Goal: Task Accomplishment & Management: Manage account settings

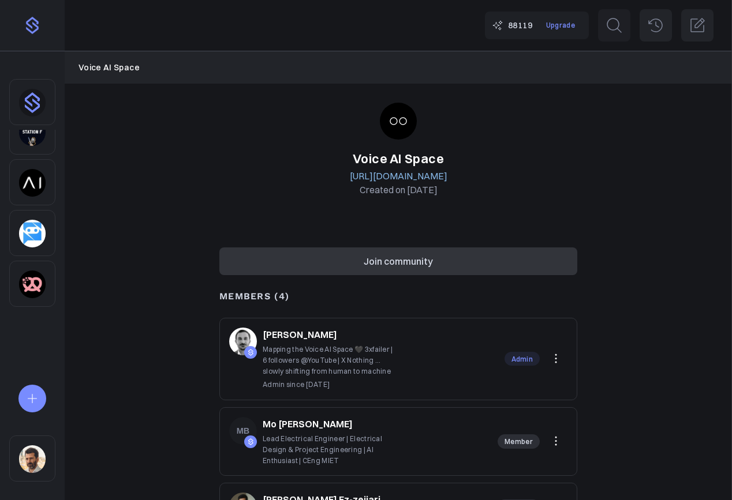
scroll to position [6, 0]
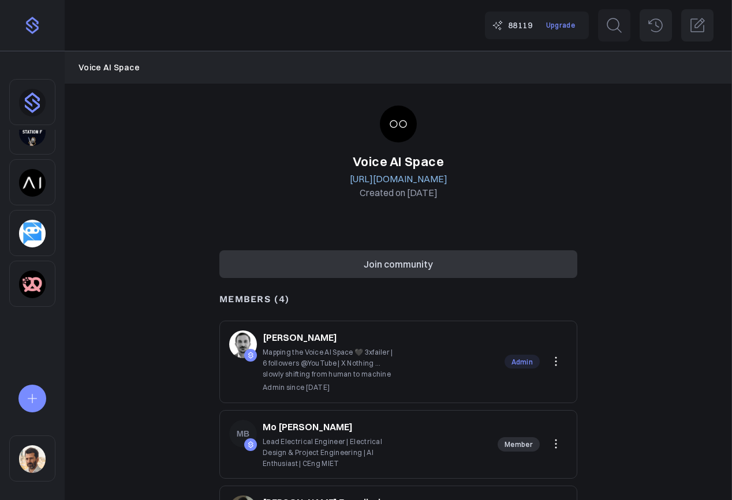
click at [36, 455] on img "Sidebar" at bounding box center [32, 460] width 27 height 28
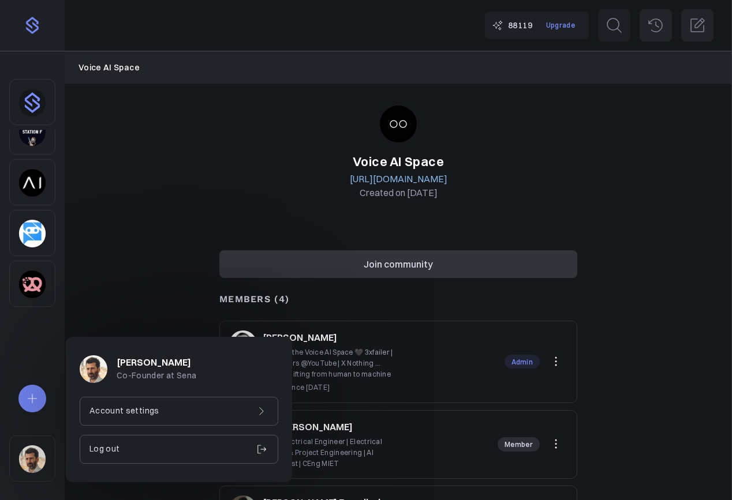
click at [138, 413] on p "Account settings" at bounding box center [124, 411] width 70 height 13
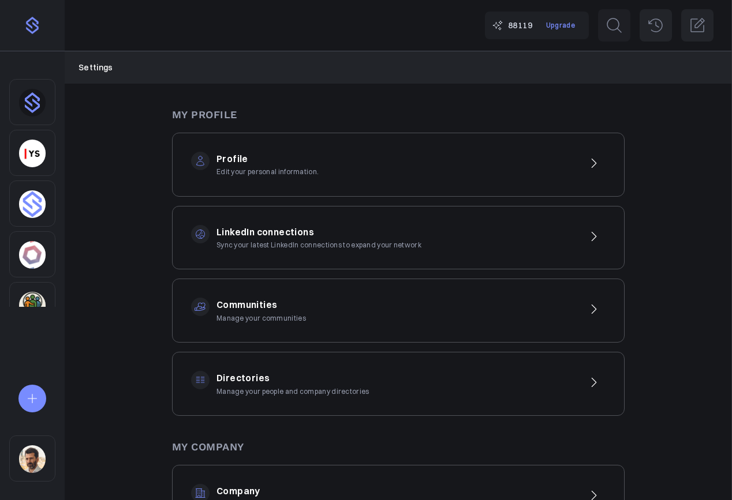
click at [231, 309] on h3 "Communities" at bounding box center [260, 305] width 89 height 15
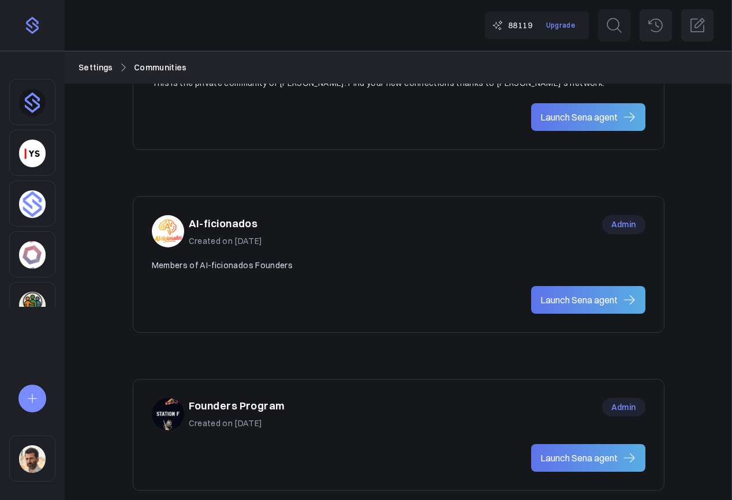
scroll to position [744, 0]
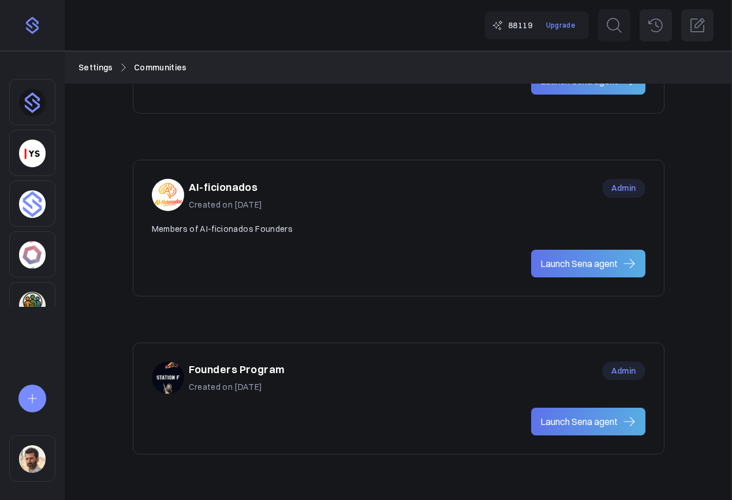
click at [305, 384] on div "Founders Program Created on Jul 22, 2025 Admin" at bounding box center [398, 378] width 493 height 32
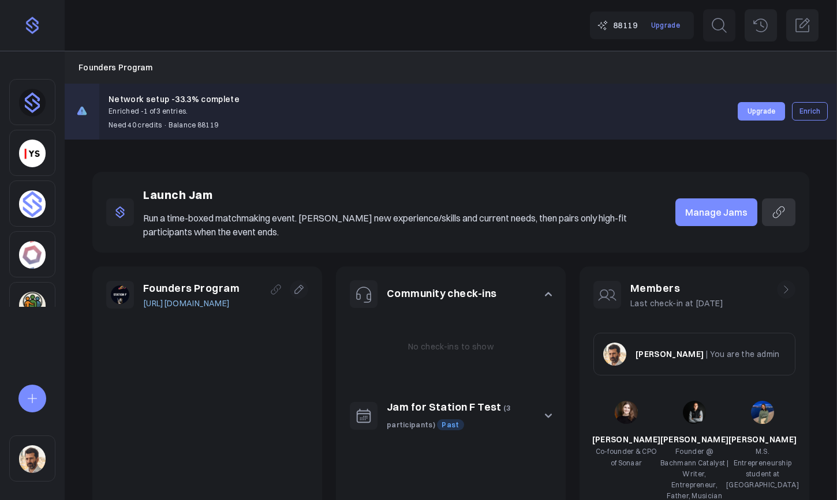
scroll to position [108, 0]
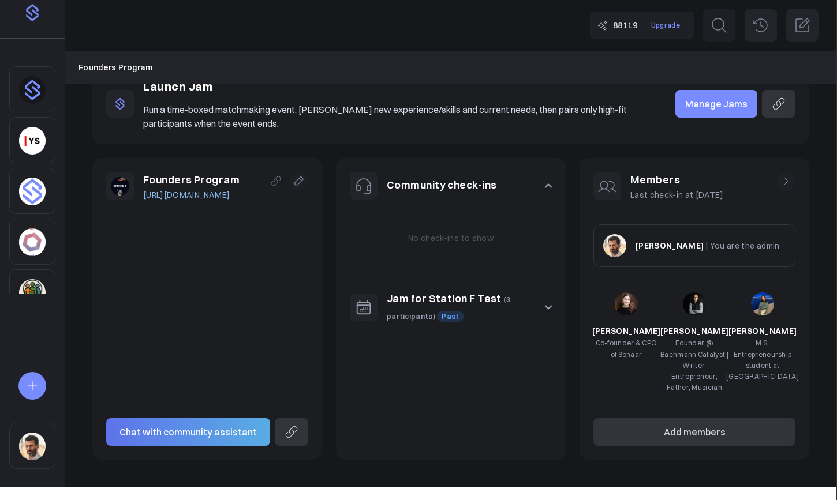
click at [546, 306] on icon "button" at bounding box center [548, 307] width 6 height 3
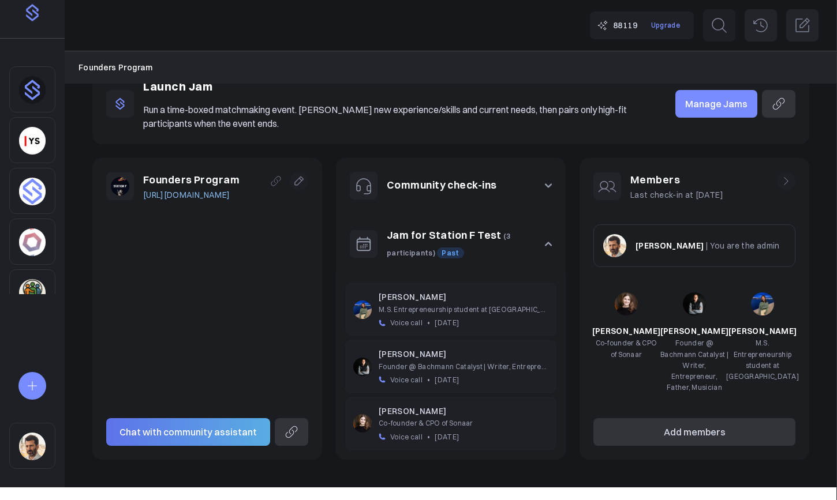
click at [545, 242] on icon "button" at bounding box center [548, 244] width 7 height 7
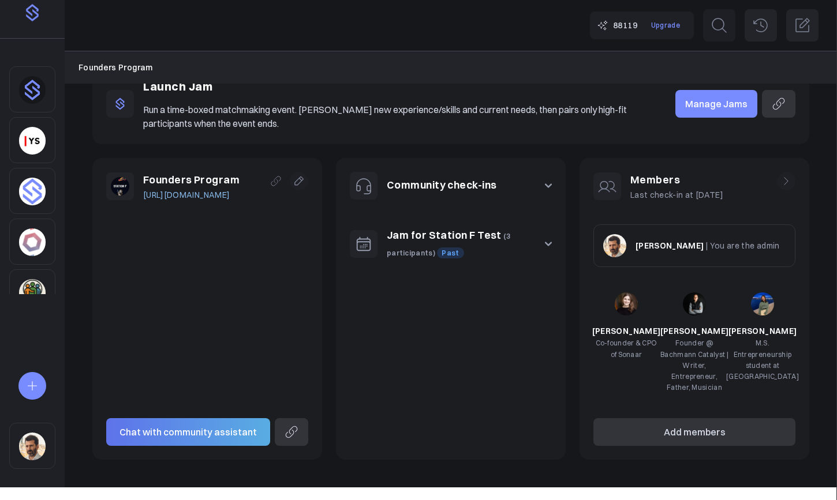
click at [546, 245] on icon "button" at bounding box center [548, 244] width 7 height 7
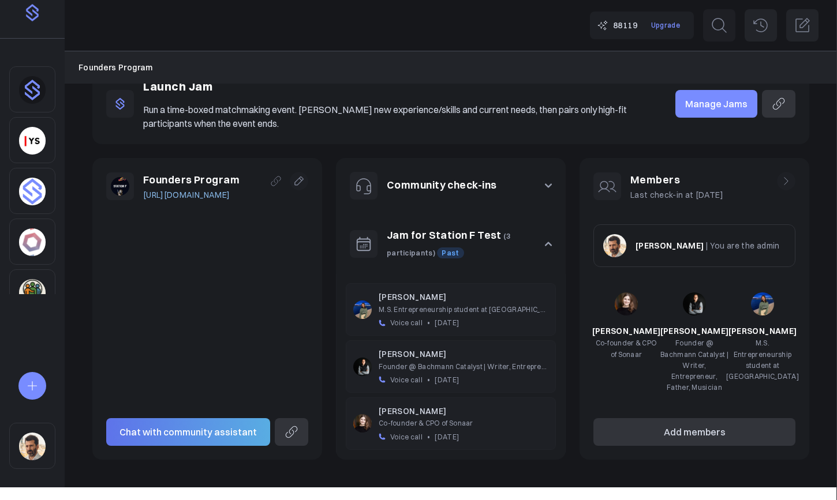
click at [541, 242] on button "Jam for Station F Test (3 participants) Past" at bounding box center [451, 244] width 230 height 61
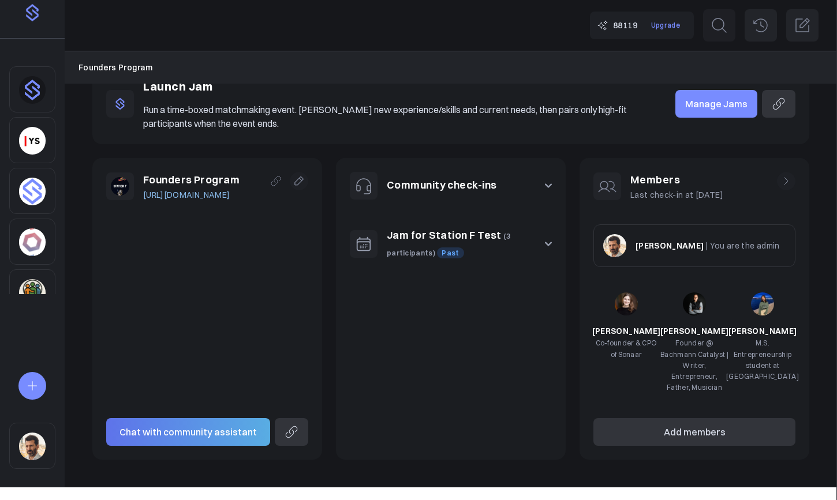
click at [541, 242] on button "Jam for Station F Test (3 participants) Past" at bounding box center [451, 244] width 230 height 61
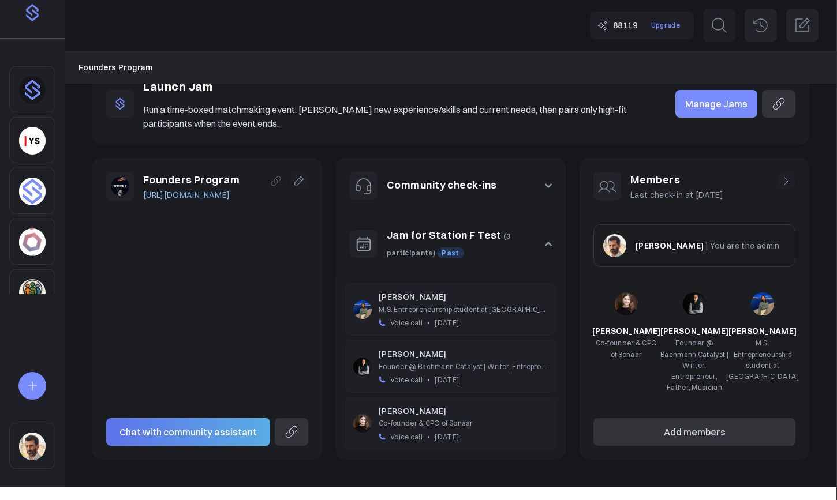
drag, startPoint x: 549, startPoint y: 242, endPoint x: 471, endPoint y: 241, distance: 77.9
click at [548, 242] on icon "button" at bounding box center [548, 244] width 7 height 7
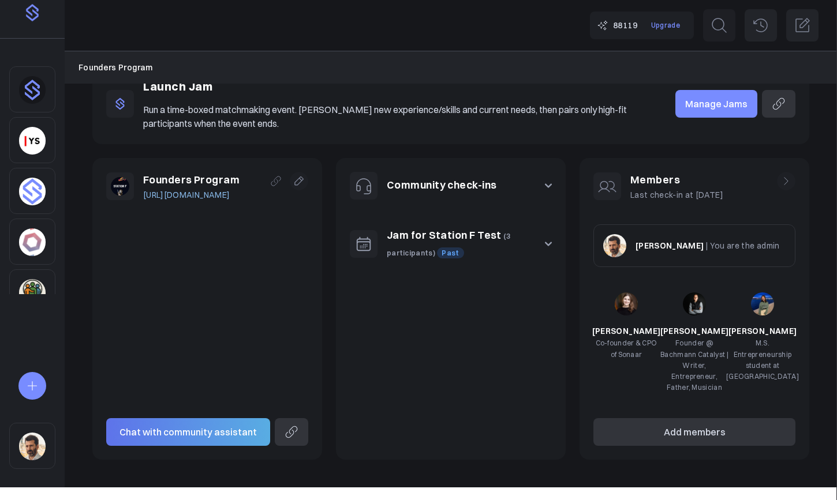
click at [456, 237] on link "Jam for Station F Test" at bounding box center [444, 235] width 115 height 13
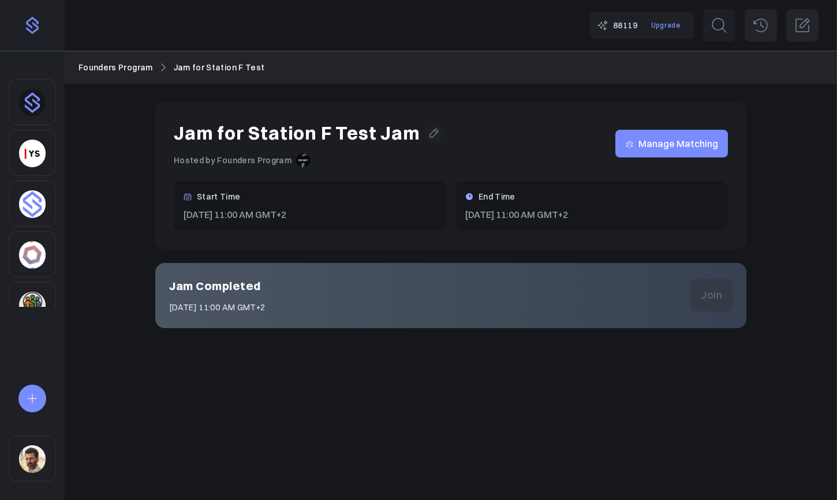
click at [428, 134] on icon at bounding box center [434, 134] width 12 height 12
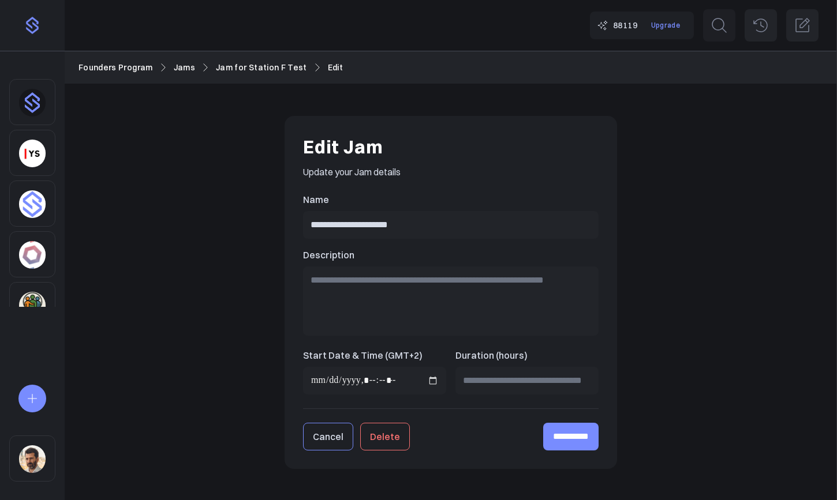
click at [388, 434] on button "Delete" at bounding box center [385, 437] width 50 height 28
click at [190, 65] on link "Jams" at bounding box center [184, 67] width 21 height 13
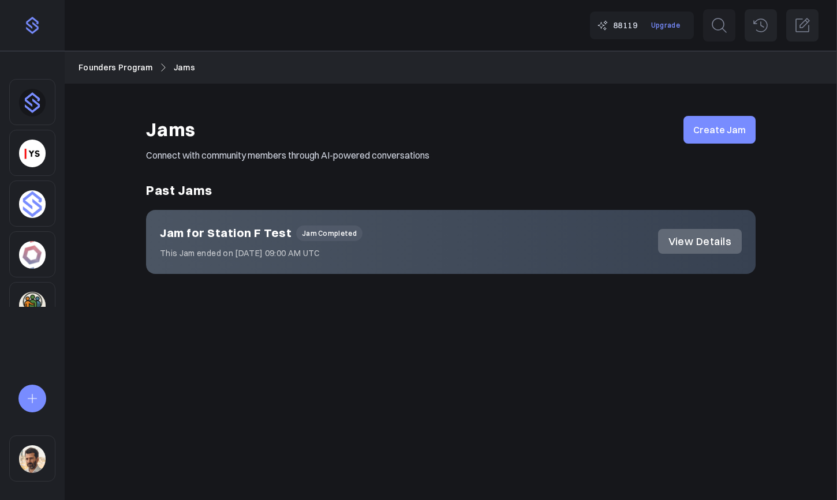
click at [114, 71] on link "Founders Program" at bounding box center [115, 67] width 74 height 13
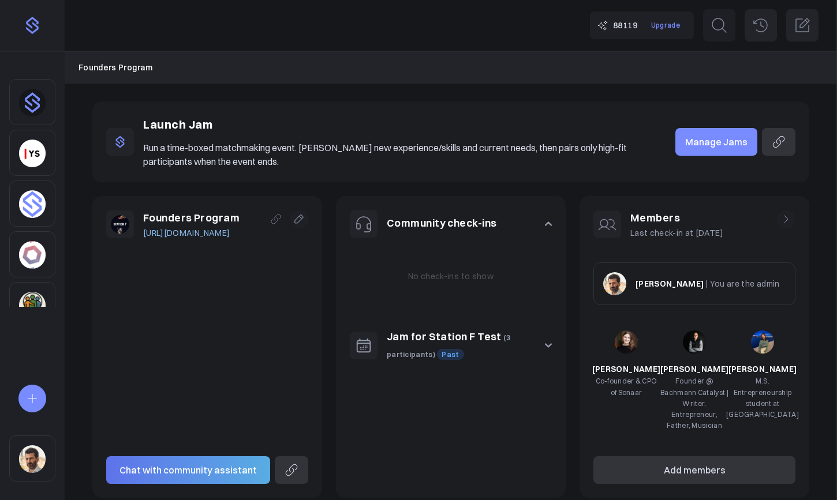
scroll to position [108, 0]
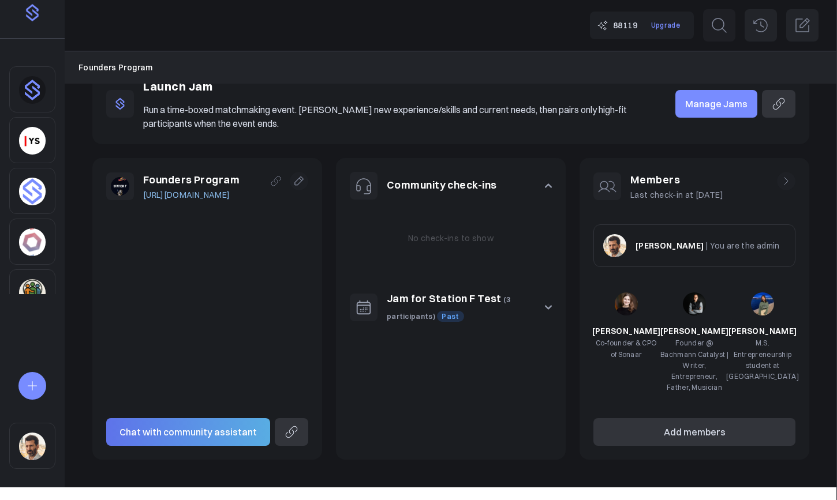
click at [785, 178] on icon at bounding box center [785, 182] width 3 height 8
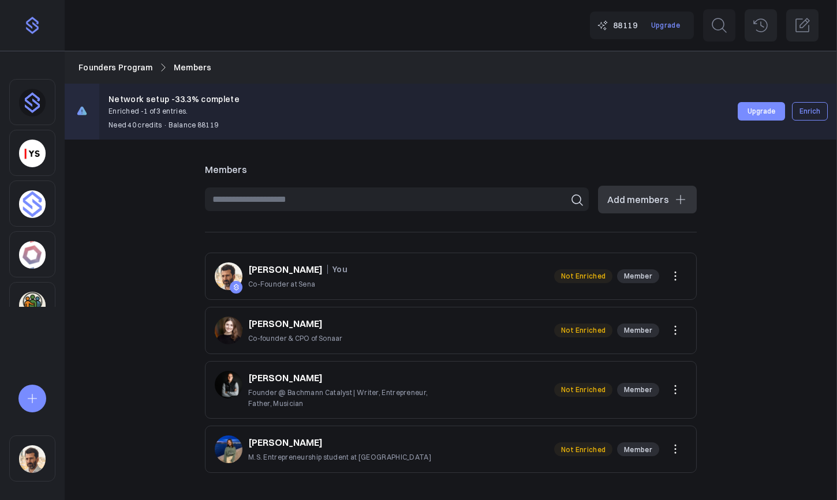
click at [137, 204] on div "Members Add members On Sena Cédric Giorgi You Co-Founder at Sena Not Enriched M…" at bounding box center [451, 313] width 772 height 347
drag, startPoint x: 158, startPoint y: 186, endPoint x: 107, endPoint y: 65, distance: 131.4
click at [158, 186] on div "Members Add members On Sena Cédric Giorgi You Co-Founder at Sena Not Enriched M…" at bounding box center [451, 313] width 772 height 347
click at [116, 66] on link "Founders Program" at bounding box center [115, 67] width 74 height 13
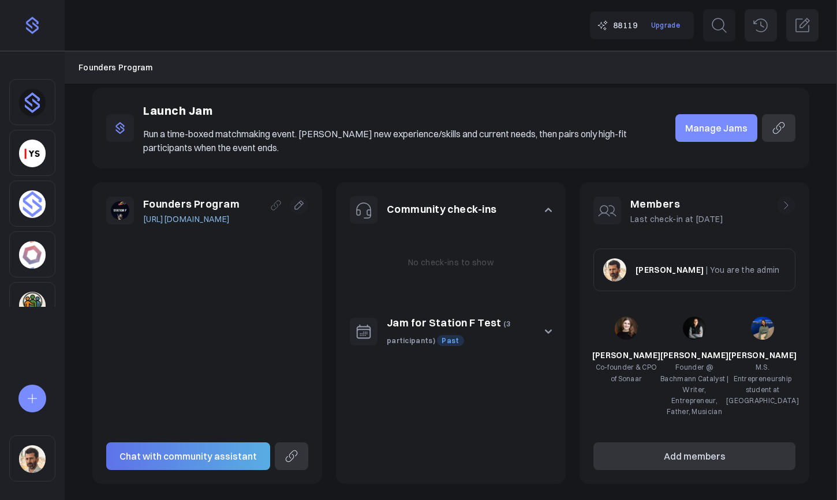
scroll to position [108, 0]
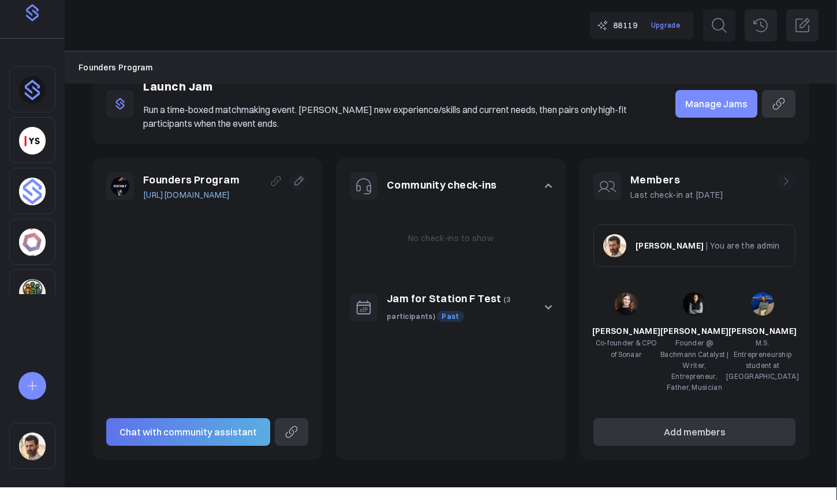
click at [783, 181] on icon at bounding box center [786, 181] width 12 height 12
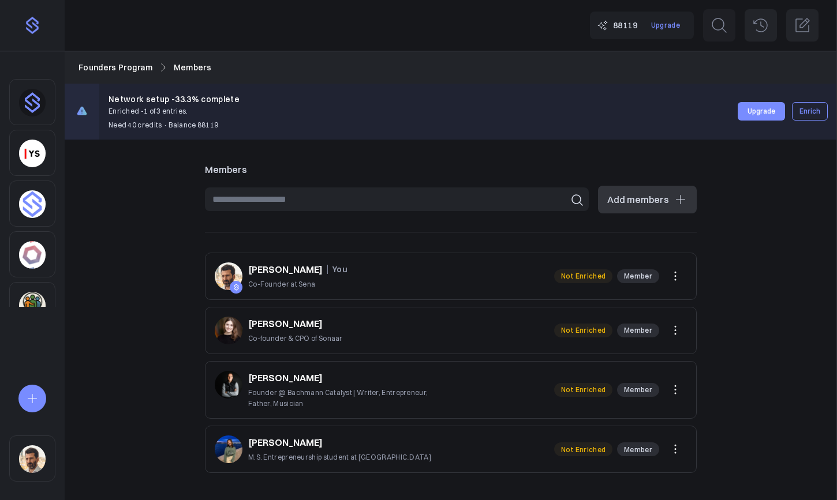
click at [680, 392] on icon at bounding box center [675, 390] width 14 height 14
click at [612, 439] on button "Remove" at bounding box center [604, 438] width 28 height 11
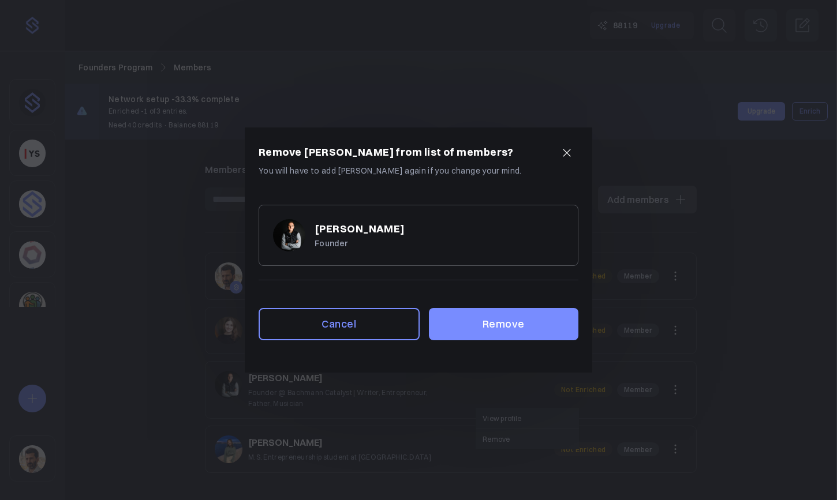
click at [499, 337] on button "Remove" at bounding box center [503, 324] width 149 height 32
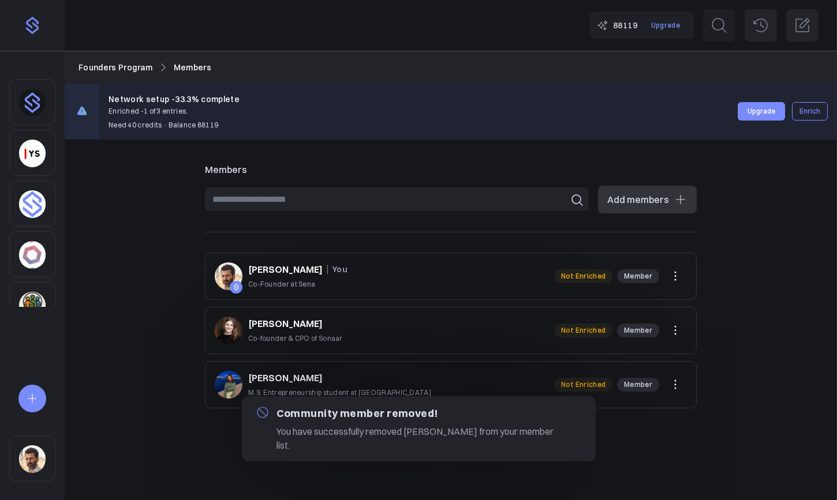
click at [673, 387] on icon at bounding box center [675, 385] width 14 height 14
click at [612, 433] on div "Community member removed! You have successfully removed Julius Bachmann from yo…" at bounding box center [418, 428] width 837 height 65
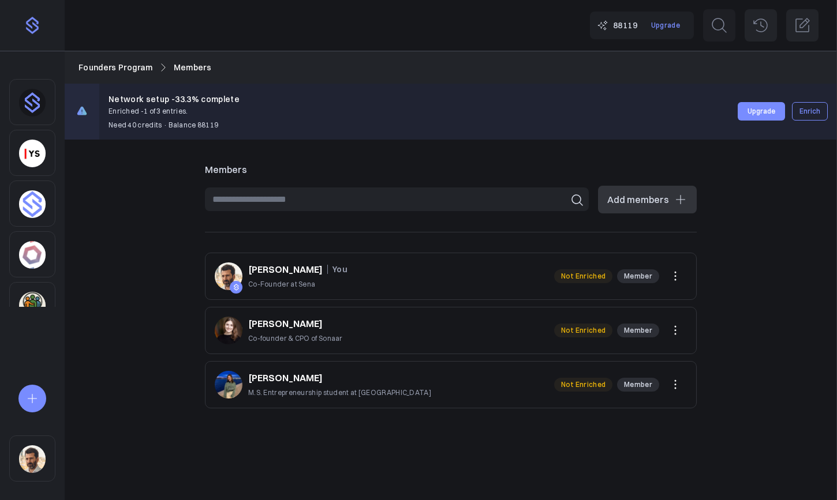
click at [673, 387] on icon at bounding box center [675, 385] width 14 height 14
click at [595, 436] on button "Remove" at bounding box center [604, 433] width 28 height 11
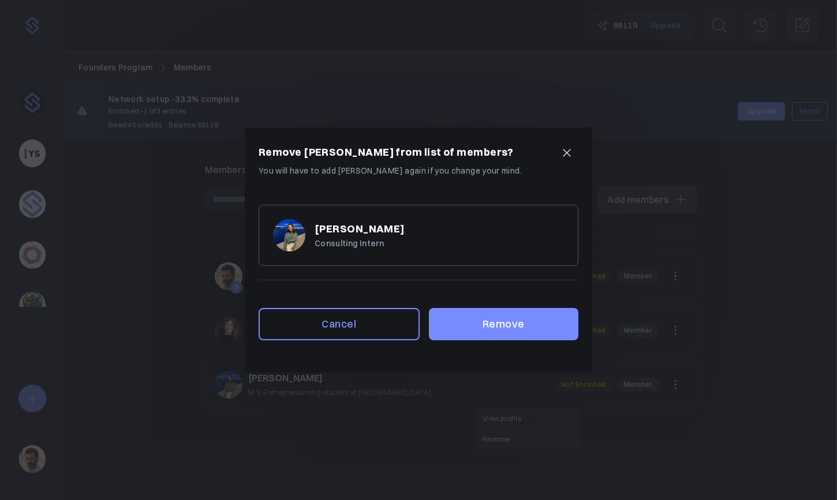
click at [496, 345] on div "Cancel Remove" at bounding box center [418, 326] width 347 height 93
click at [510, 330] on button "Remove" at bounding box center [503, 324] width 149 height 32
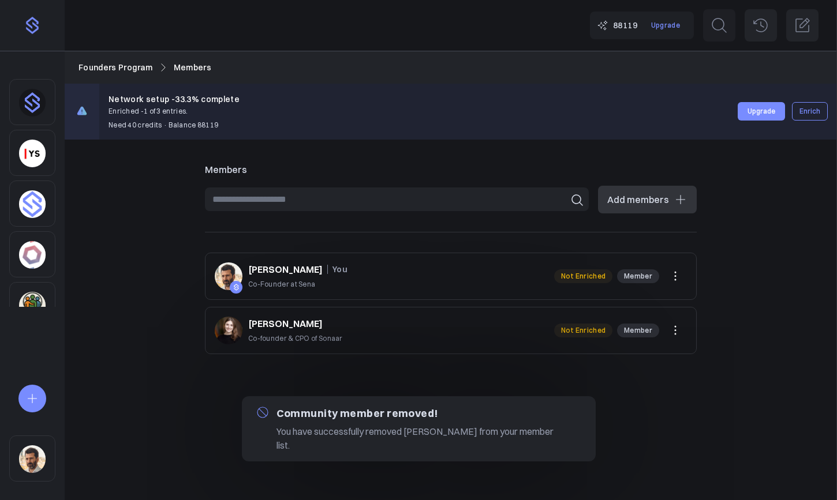
click at [673, 332] on icon at bounding box center [675, 331] width 14 height 14
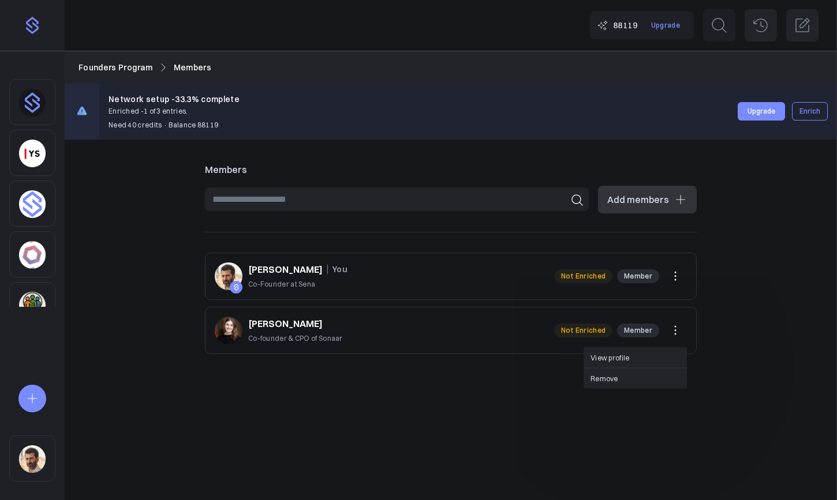
click at [600, 378] on button "Remove" at bounding box center [604, 378] width 28 height 11
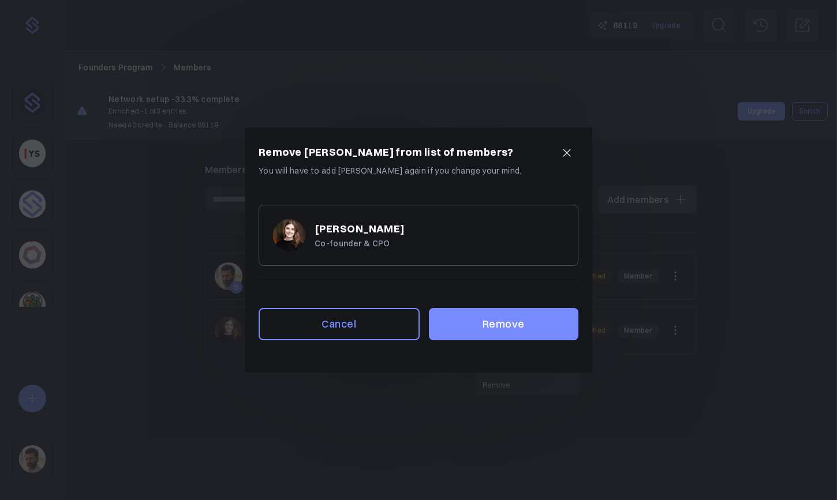
click at [518, 332] on button "Remove" at bounding box center [503, 324] width 149 height 32
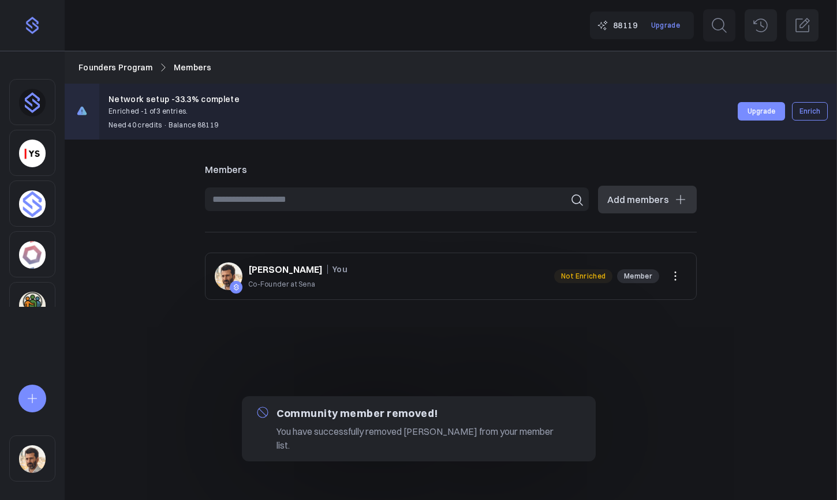
click at [124, 72] on link "Founders Program" at bounding box center [115, 67] width 74 height 13
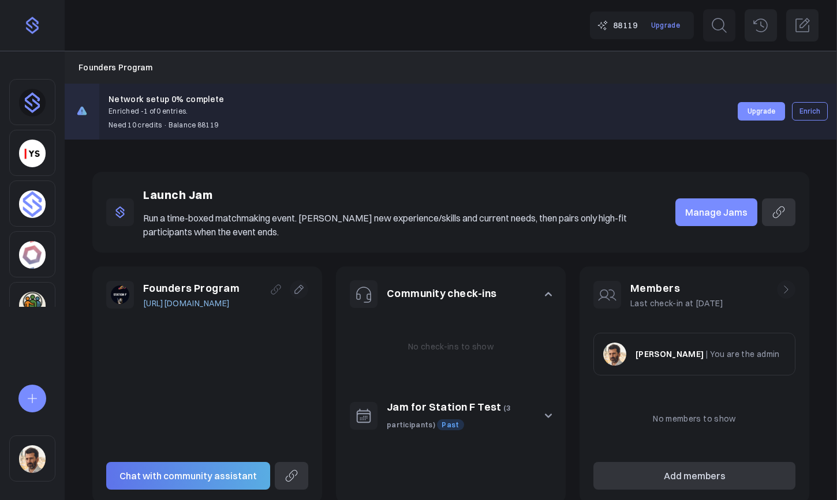
drag, startPoint x: 549, startPoint y: 416, endPoint x: 542, endPoint y: 414, distance: 7.6
click at [549, 416] on icon "button" at bounding box center [548, 416] width 6 height 3
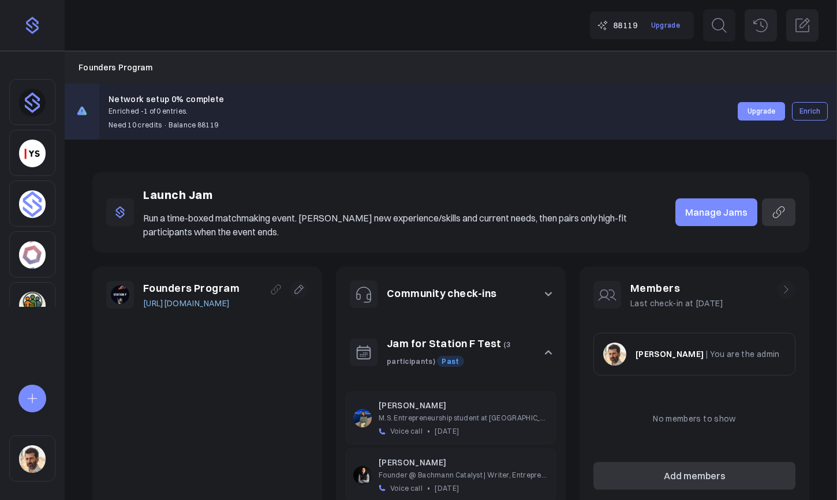
click at [455, 339] on link "Jam for Station F Test" at bounding box center [444, 343] width 115 height 13
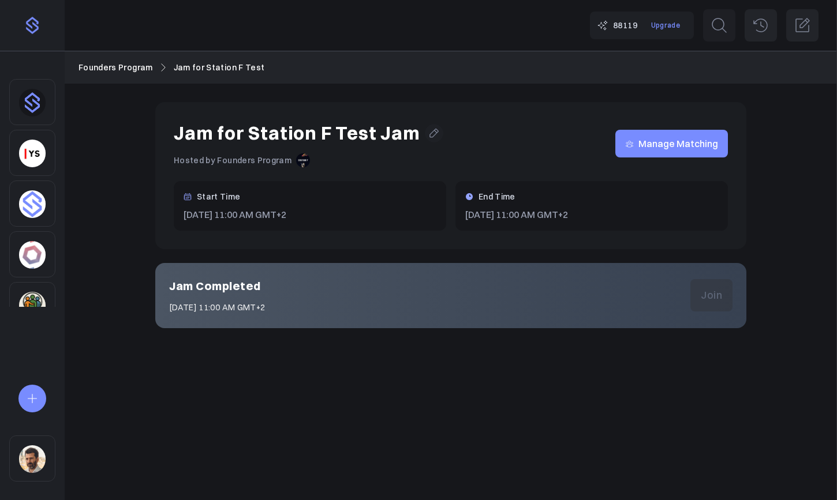
click at [428, 130] on icon at bounding box center [434, 134] width 12 height 12
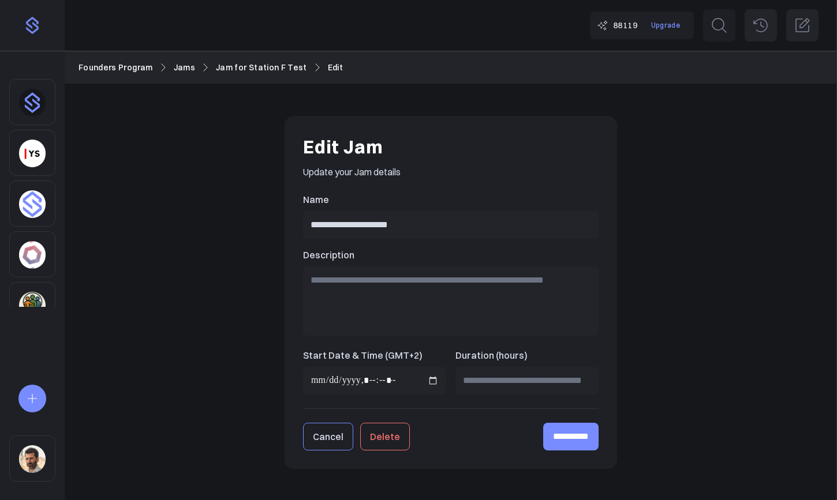
click at [388, 436] on button "Delete" at bounding box center [385, 437] width 50 height 28
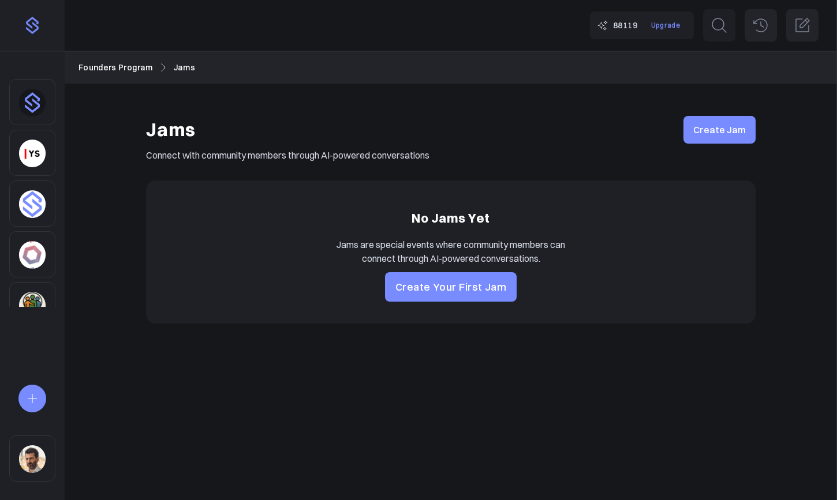
click at [121, 72] on link "Founders Program" at bounding box center [115, 67] width 74 height 13
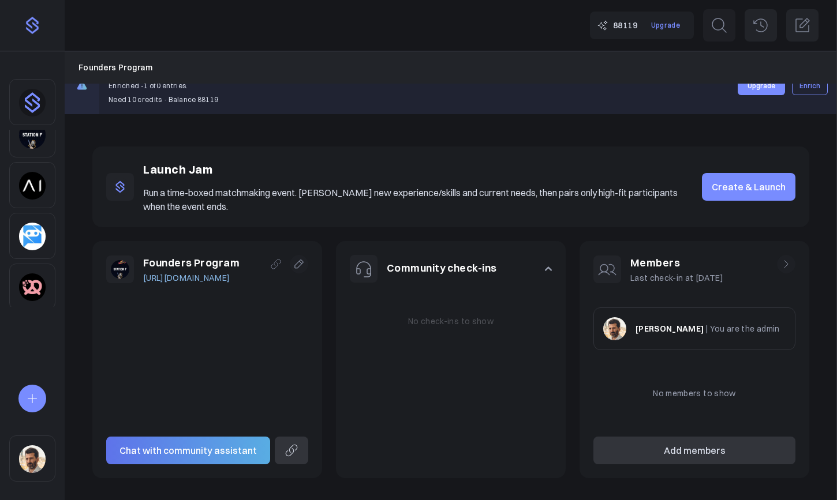
scroll to position [326, 0]
click at [42, 451] on img "Sidebar" at bounding box center [32, 460] width 27 height 28
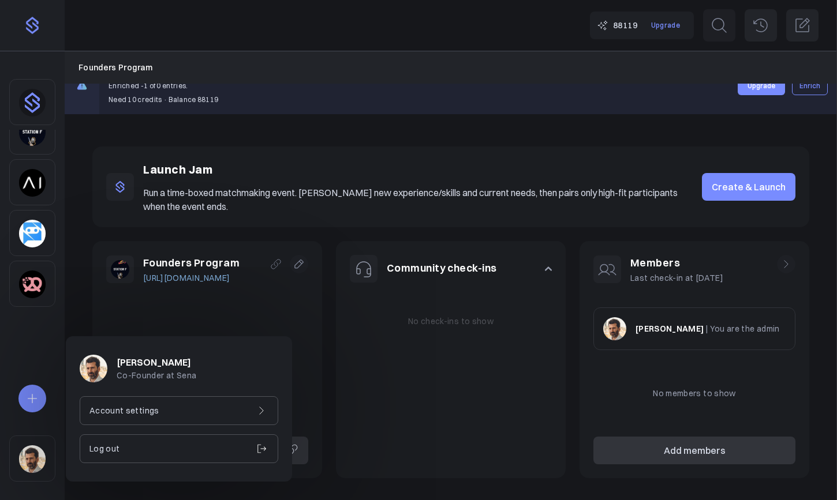
click at [156, 402] on div "Account settings" at bounding box center [179, 410] width 199 height 29
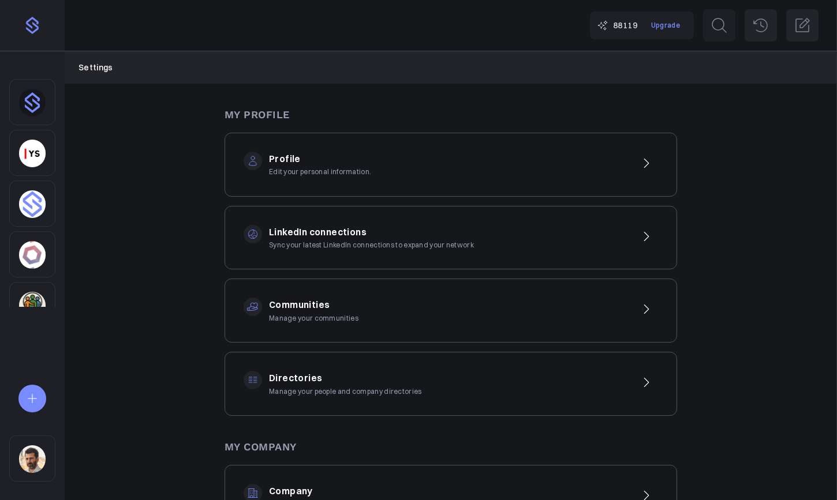
click at [361, 324] on div "Communities Manage your communities" at bounding box center [450, 311] width 452 height 64
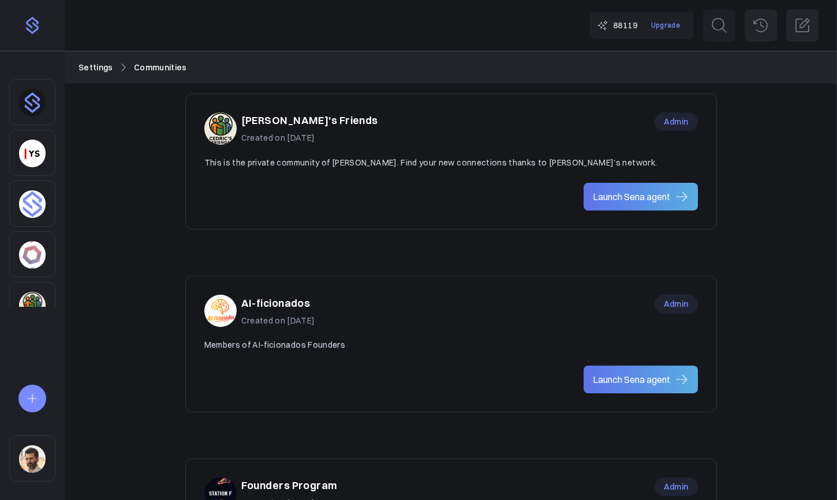
scroll to position [626, 0]
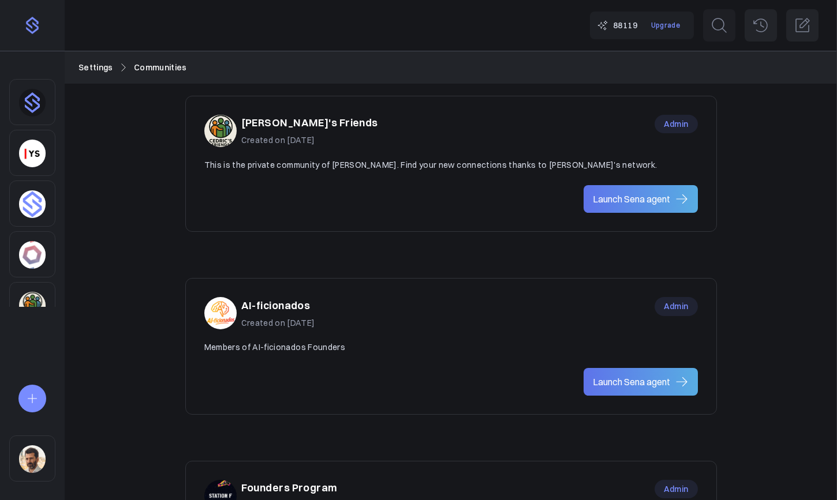
click at [387, 304] on div "AI-ficionados Created on Jul 10, 2025 Admin" at bounding box center [450, 313] width 493 height 32
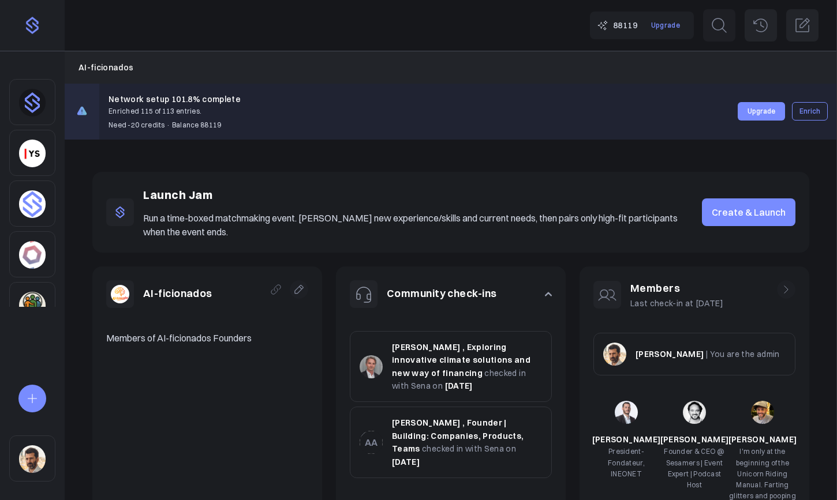
scroll to position [169, 0]
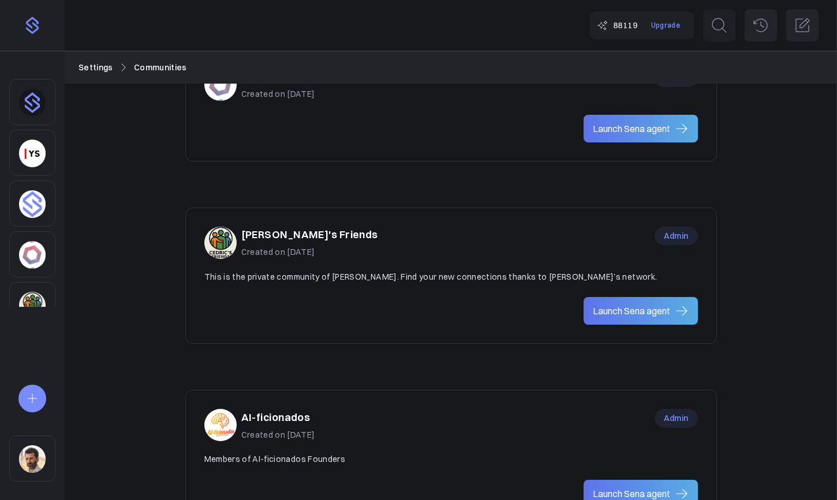
scroll to position [488, 0]
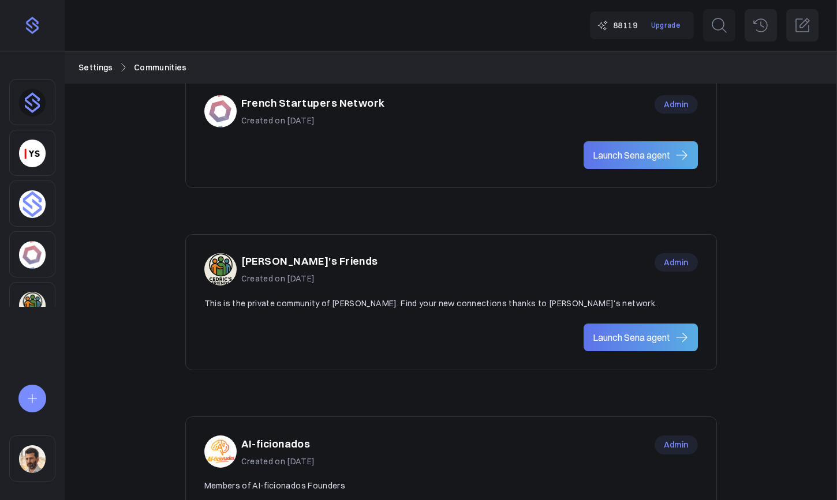
click at [431, 253] on div "Cedric's Friends Created on May 28, 2025 Admin" at bounding box center [450, 269] width 493 height 32
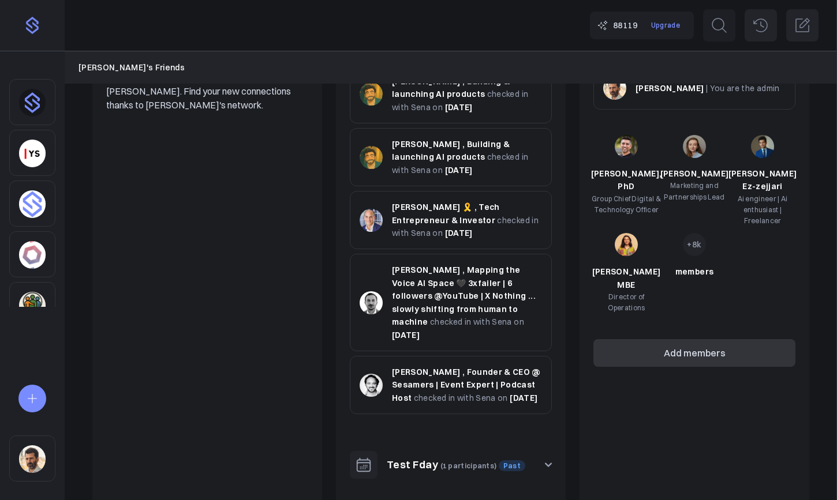
scroll to position [396, 0]
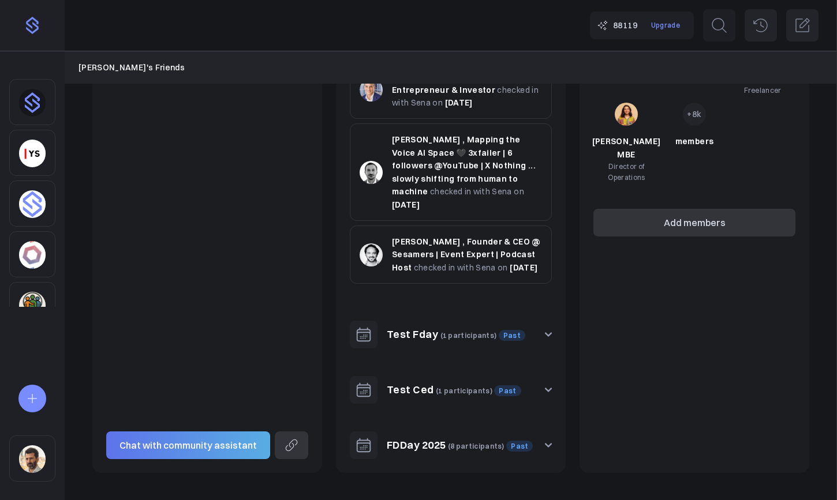
click at [548, 335] on icon "button" at bounding box center [548, 335] width 6 height 3
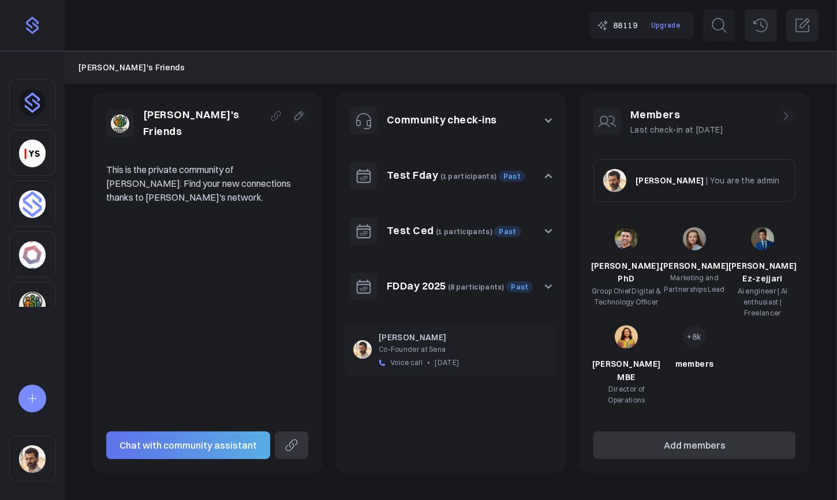
click at [421, 289] on link "FDDay 2025" at bounding box center [416, 285] width 59 height 13
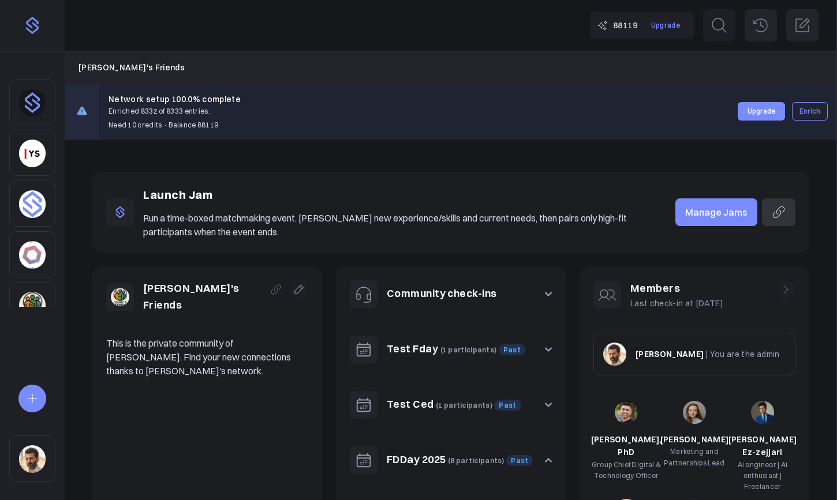
scroll to position [174, 0]
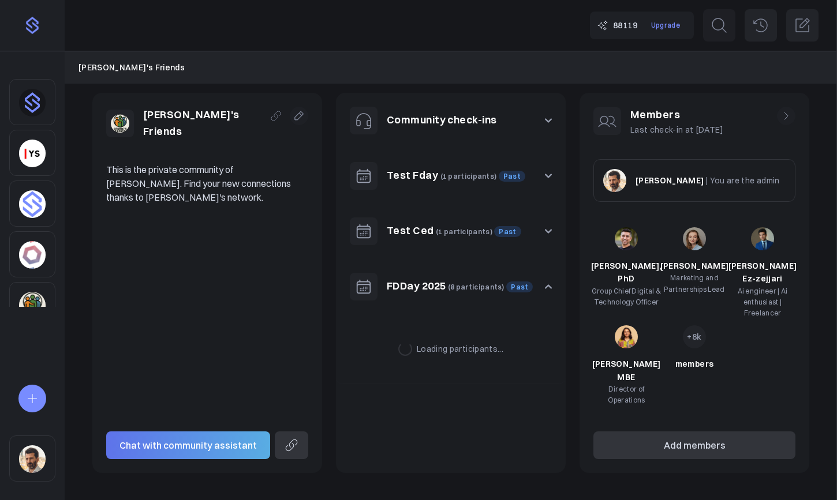
click at [541, 285] on button "FDDay 2025 (8 participants) Past" at bounding box center [451, 286] width 230 height 55
click at [428, 289] on link "FDDay 2025" at bounding box center [416, 285] width 59 height 13
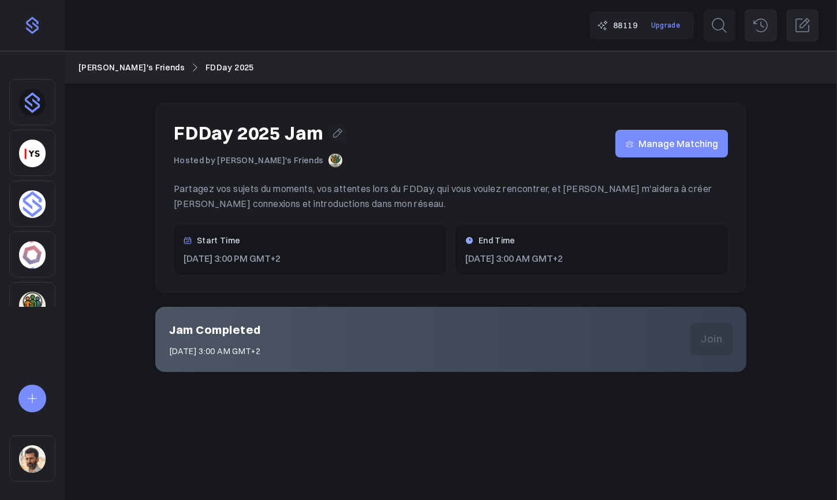
click at [665, 133] on link "Manage Matching" at bounding box center [671, 144] width 113 height 28
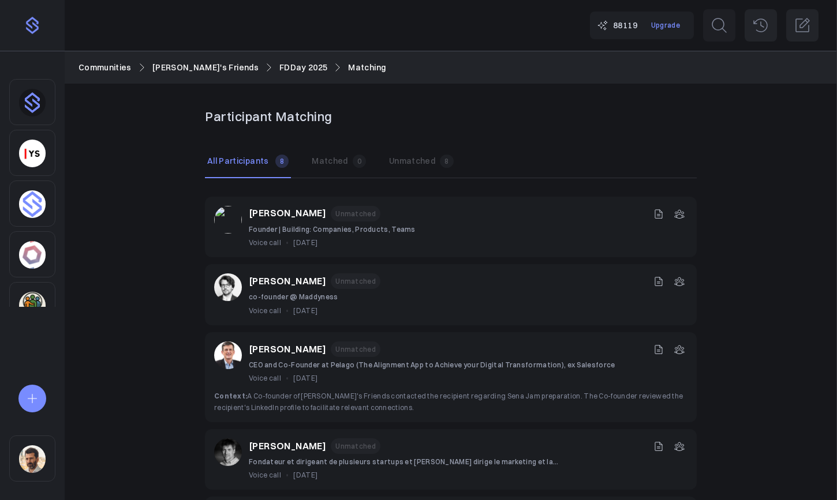
click at [196, 73] on link "[PERSON_NAME]'s Friends" at bounding box center [205, 67] width 106 height 13
click at [204, 67] on link "[PERSON_NAME]'s Friends" at bounding box center [205, 67] width 106 height 13
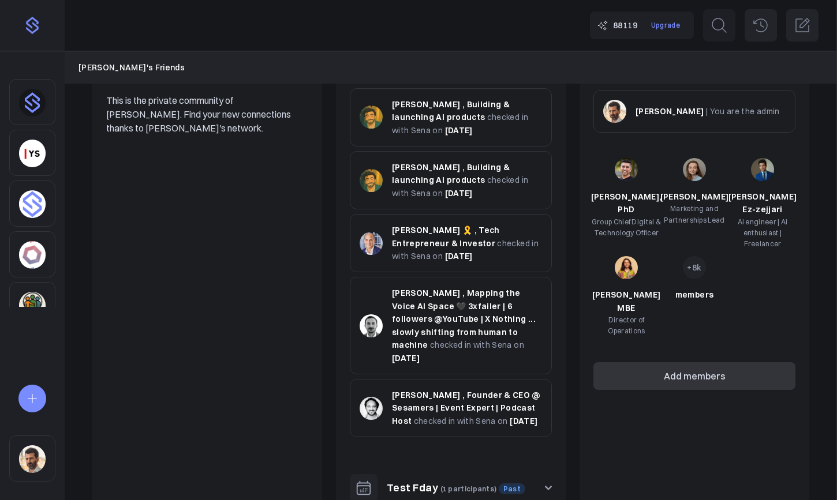
scroll to position [396, 0]
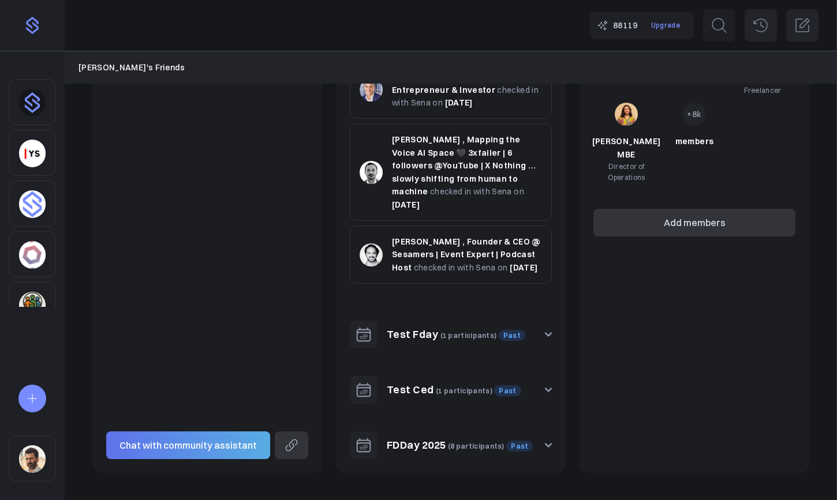
click at [549, 333] on icon "button" at bounding box center [548, 334] width 7 height 7
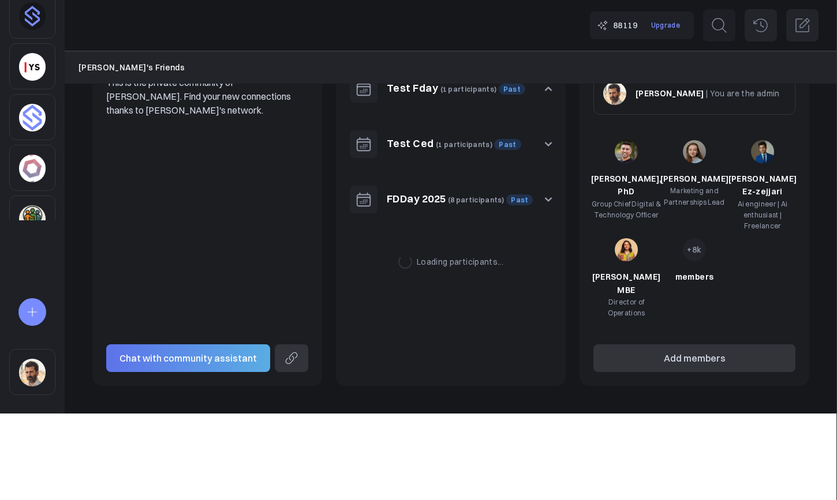
scroll to position [174, 0]
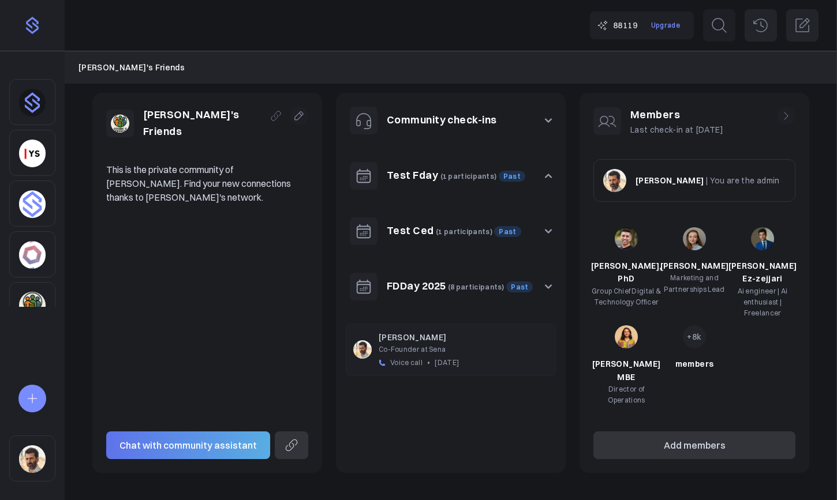
click at [546, 228] on icon "button" at bounding box center [548, 231] width 7 height 7
click at [421, 230] on link "Test Ced" at bounding box center [410, 230] width 47 height 13
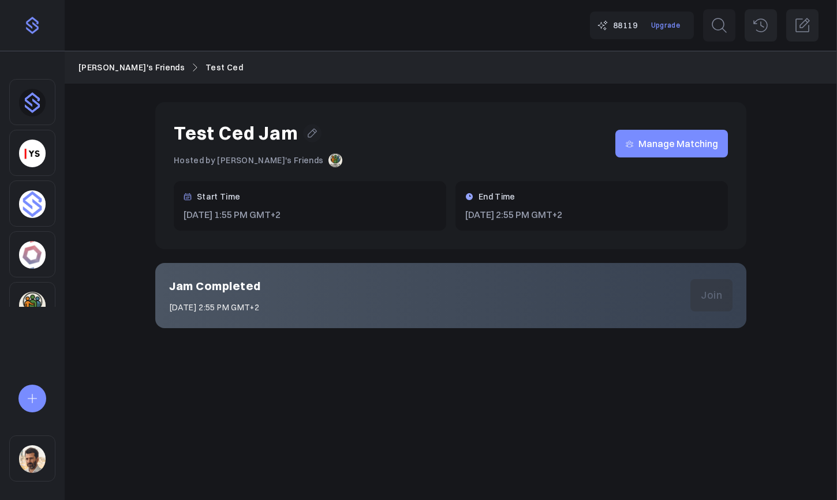
click at [312, 133] on icon at bounding box center [312, 134] width 12 height 12
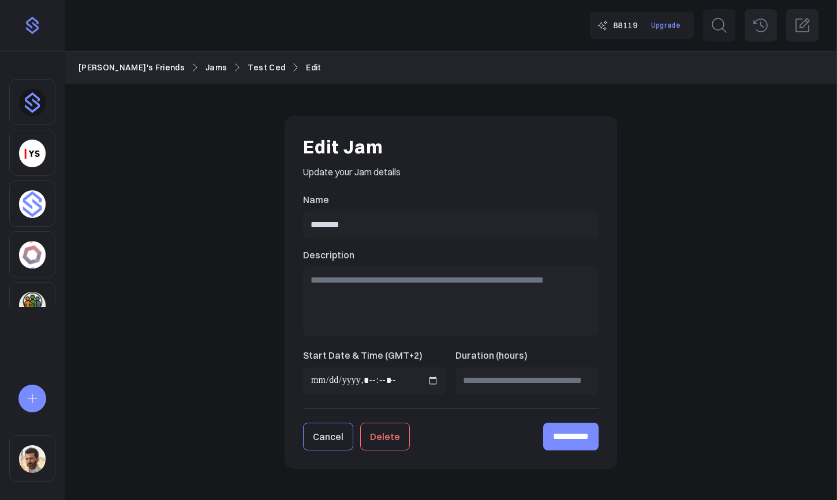
click at [381, 446] on button "Delete" at bounding box center [385, 437] width 50 height 28
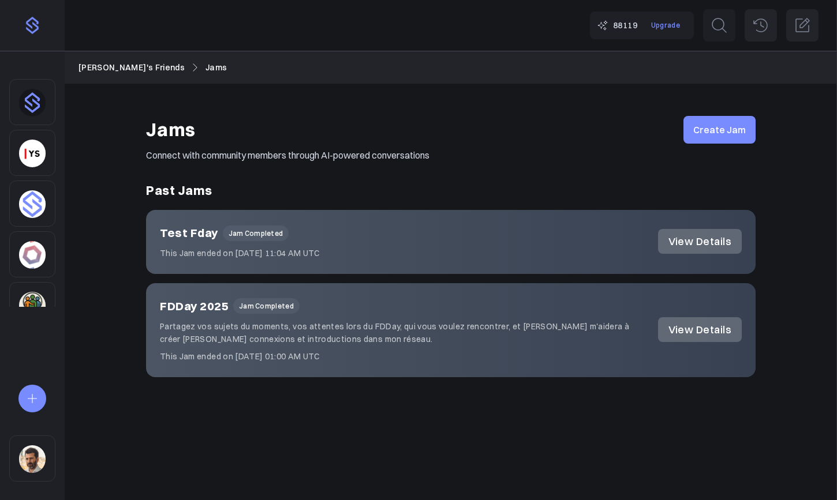
click at [668, 244] on link "View Details" at bounding box center [700, 241] width 84 height 25
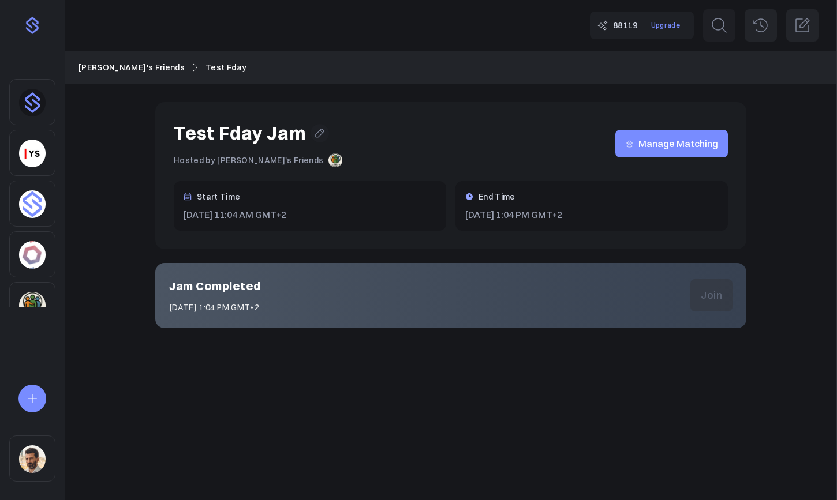
click at [321, 132] on icon at bounding box center [320, 133] width 9 height 9
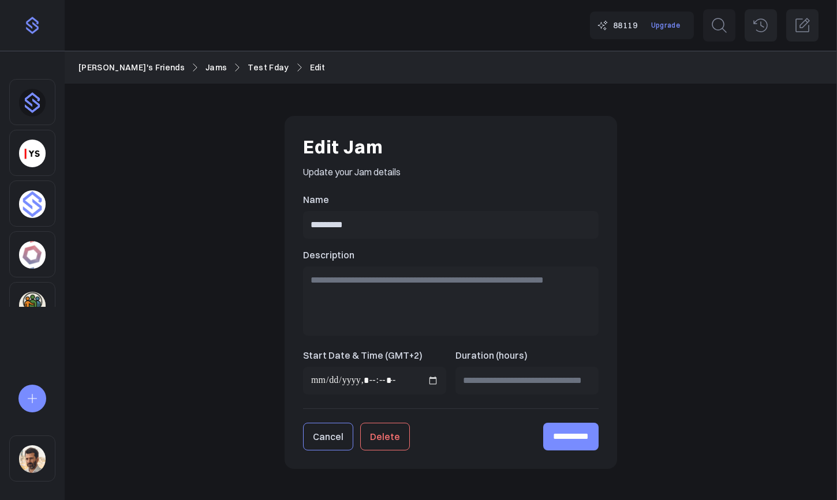
click at [383, 437] on button "Delete" at bounding box center [385, 437] width 50 height 28
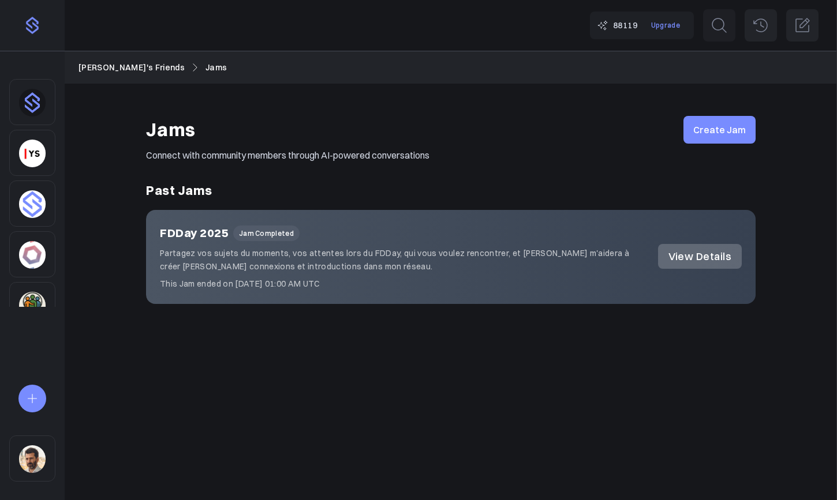
click at [125, 72] on link "[PERSON_NAME]'s Friends" at bounding box center [131, 67] width 106 height 13
click at [126, 66] on link "[PERSON_NAME]'s Friends" at bounding box center [131, 67] width 106 height 13
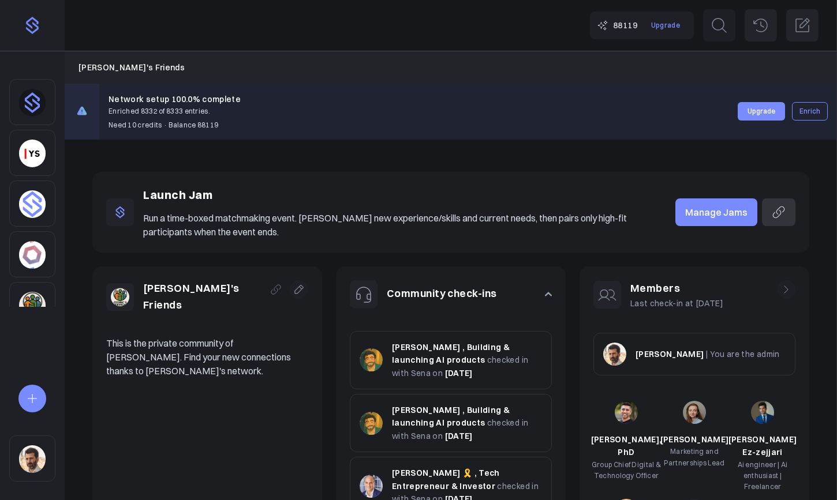
scroll to position [286, 0]
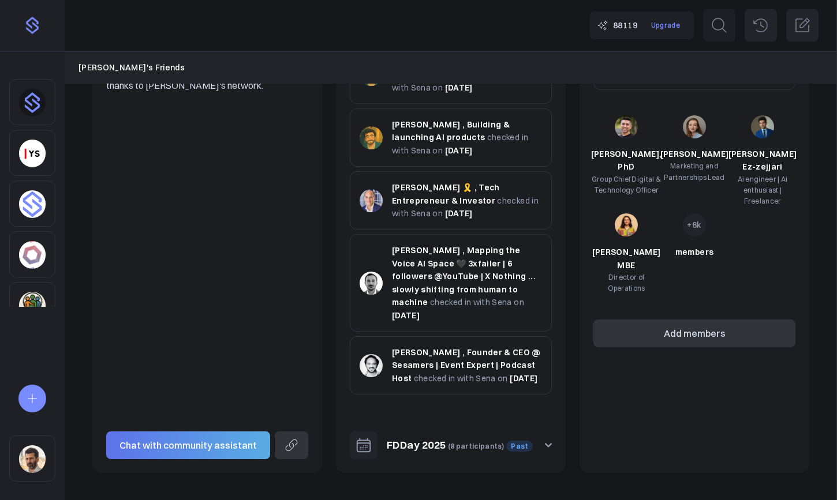
click at [552, 442] on button "FDDay 2025 (8 participants) Past" at bounding box center [451, 445] width 230 height 55
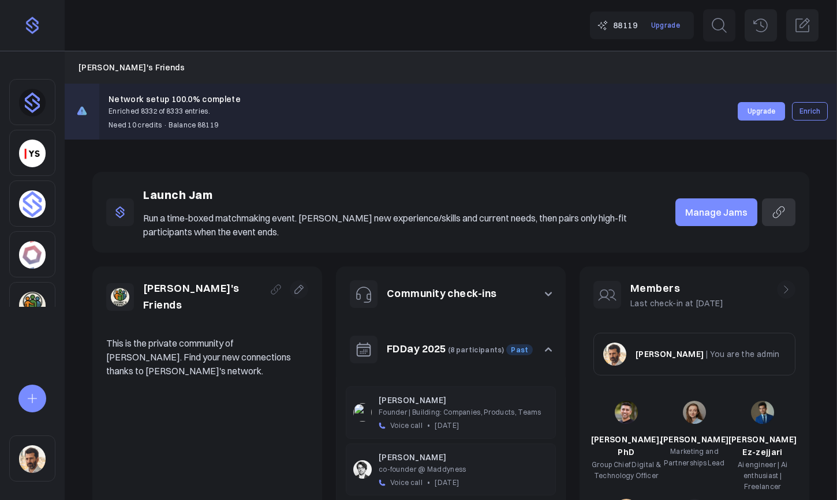
scroll to position [1, 0]
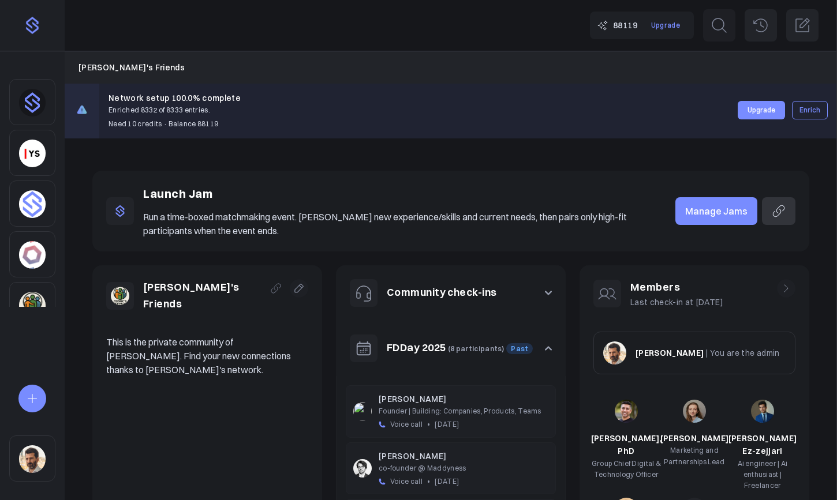
click at [34, 448] on img "Sidebar" at bounding box center [32, 460] width 27 height 28
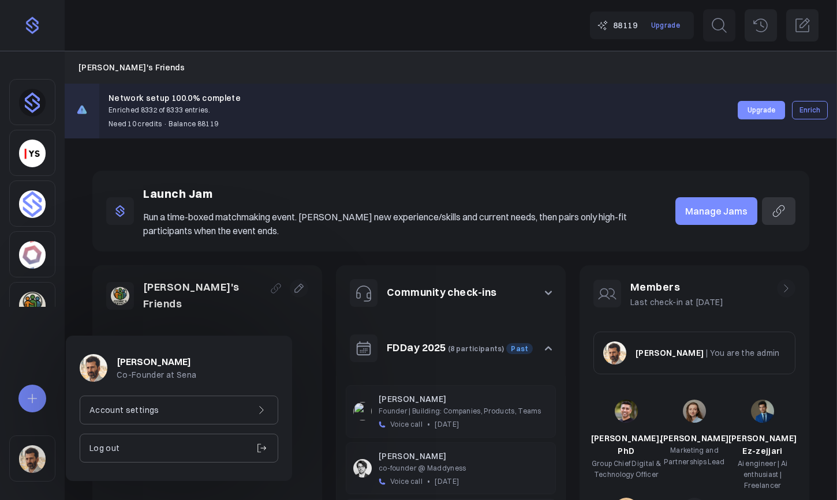
scroll to position [0, 0]
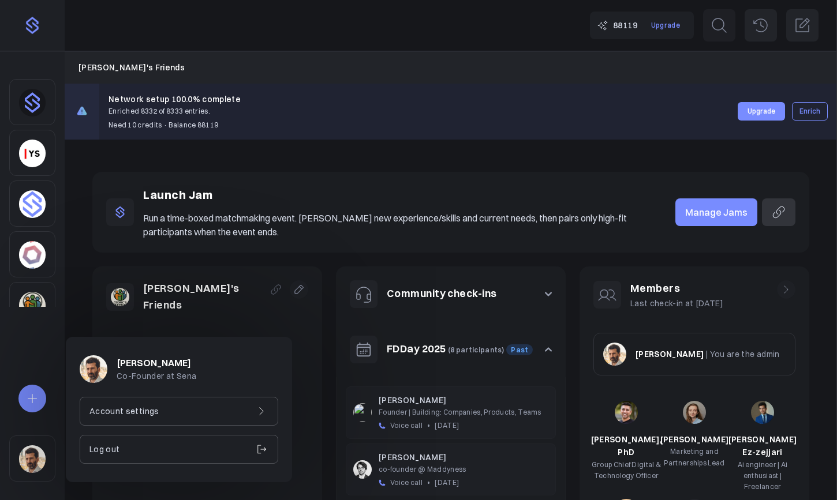
click at [158, 410] on div "Account settings" at bounding box center [179, 411] width 199 height 29
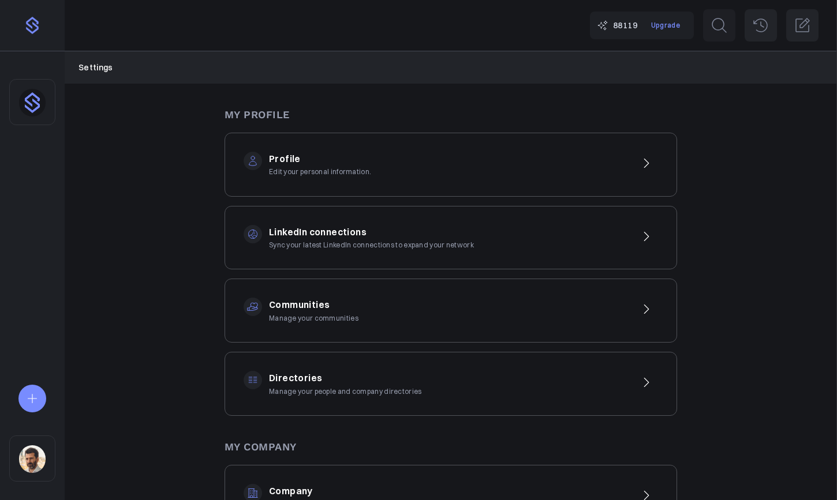
scroll to position [12, 0]
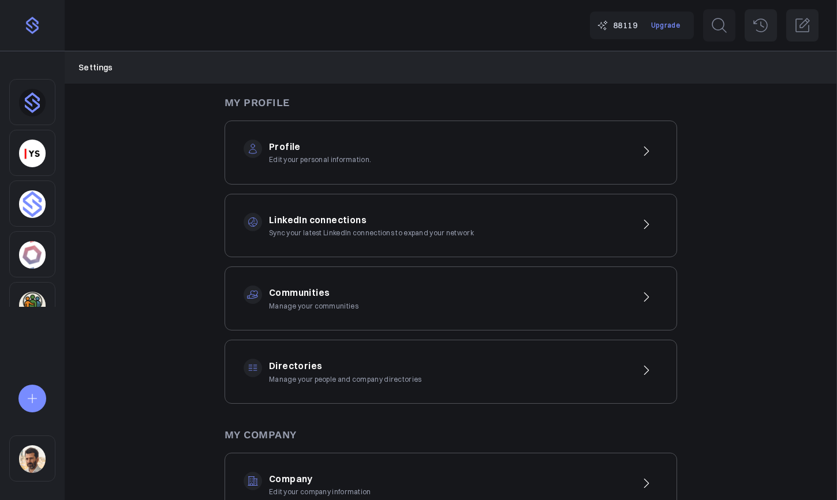
click at [401, 290] on div "Communities Manage your communities" at bounding box center [450, 299] width 452 height 64
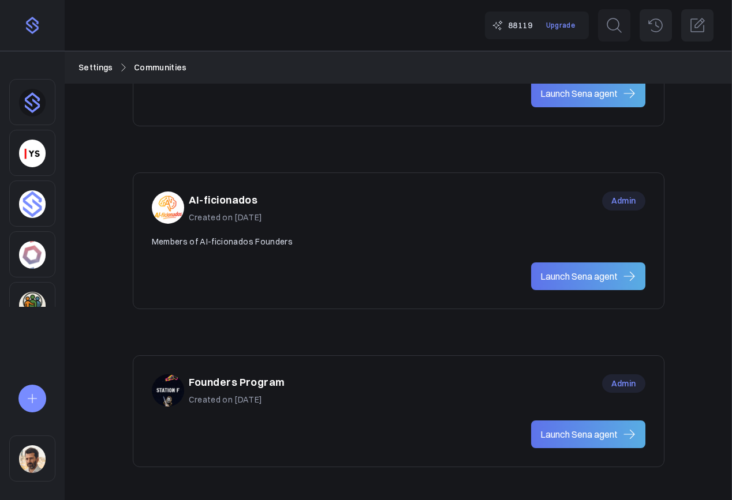
scroll to position [744, 0]
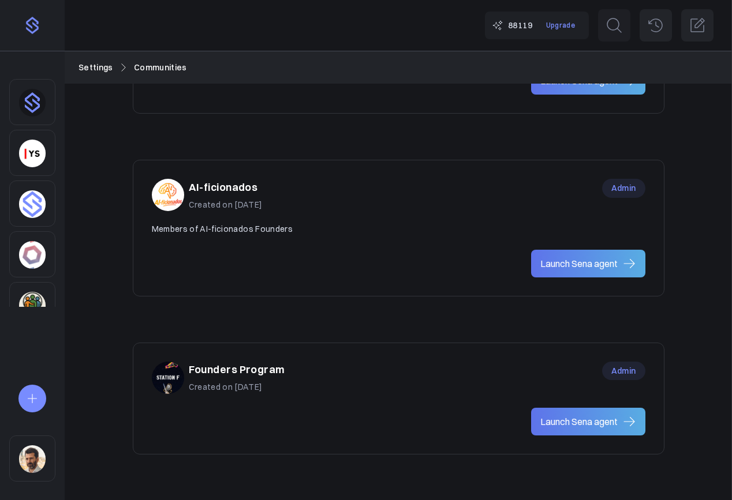
click at [286, 375] on div "Founders Program Created on [DATE] Admin" at bounding box center [398, 378] width 493 height 32
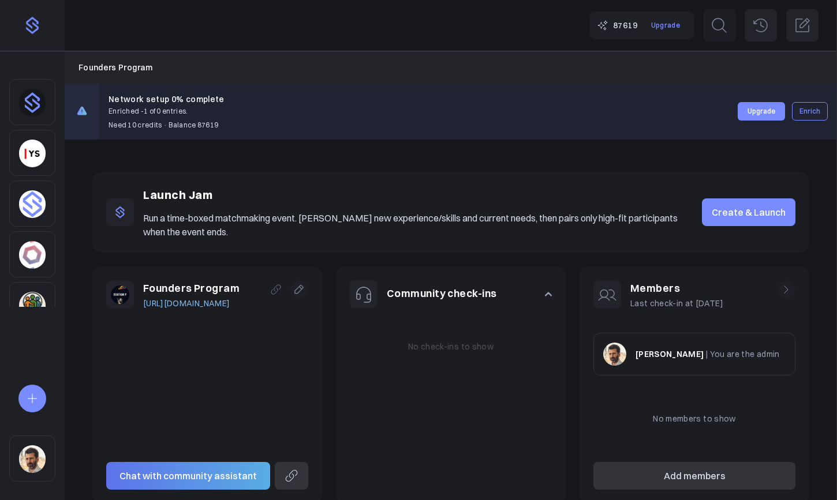
scroll to position [31, 0]
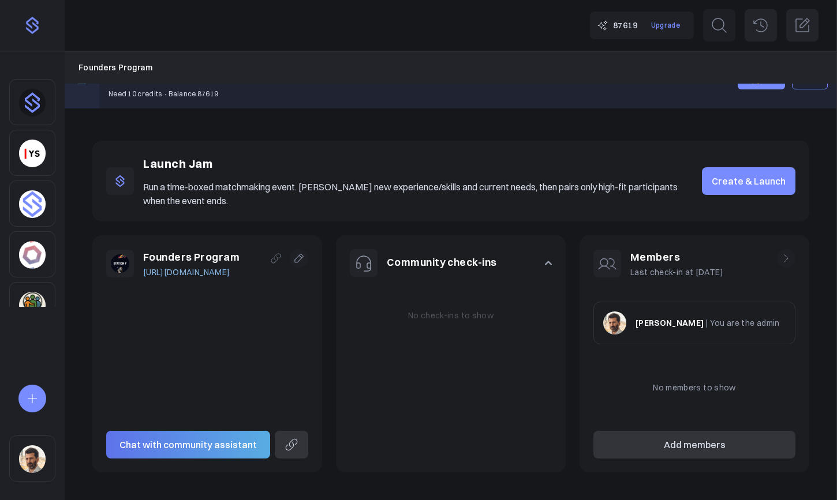
click at [731, 260] on icon at bounding box center [786, 259] width 12 height 12
